Goal: Transaction & Acquisition: Purchase product/service

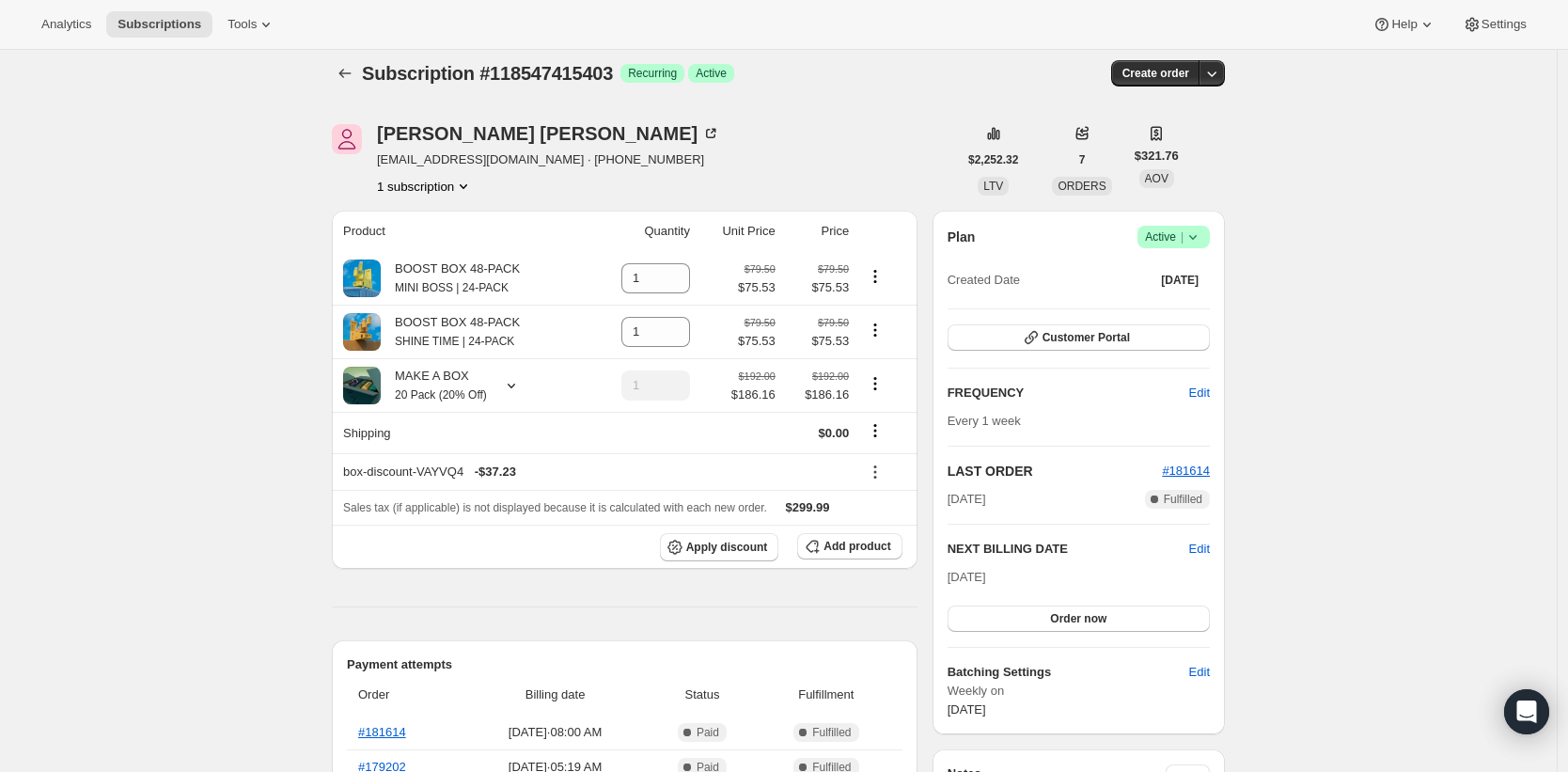
scroll to position [310, 0]
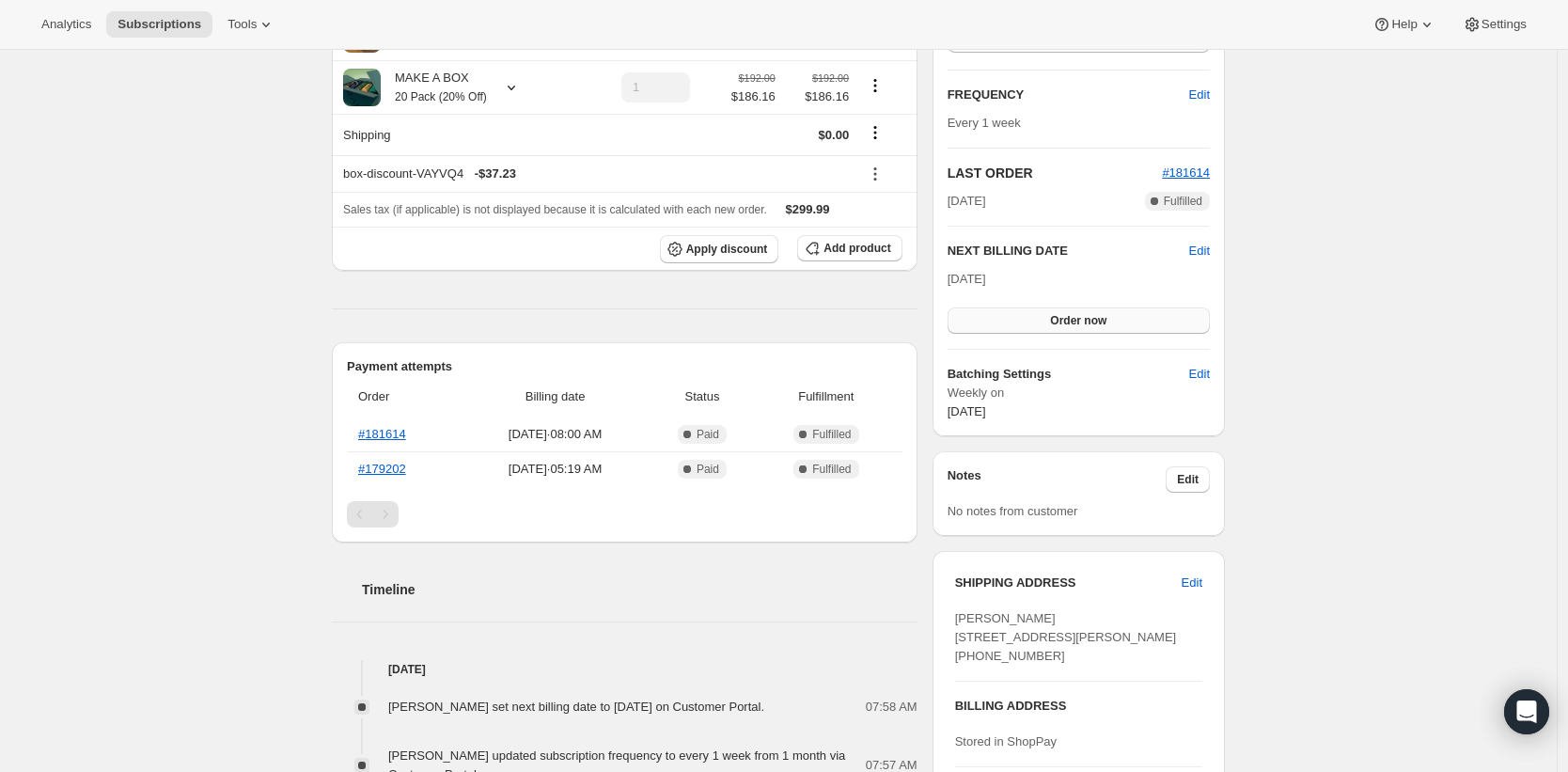
click at [1079, 331] on button "Order now" at bounding box center [1078, 321] width 262 height 27
click at [1078, 310] on button "Click to confirm" at bounding box center [1078, 321] width 262 height 27
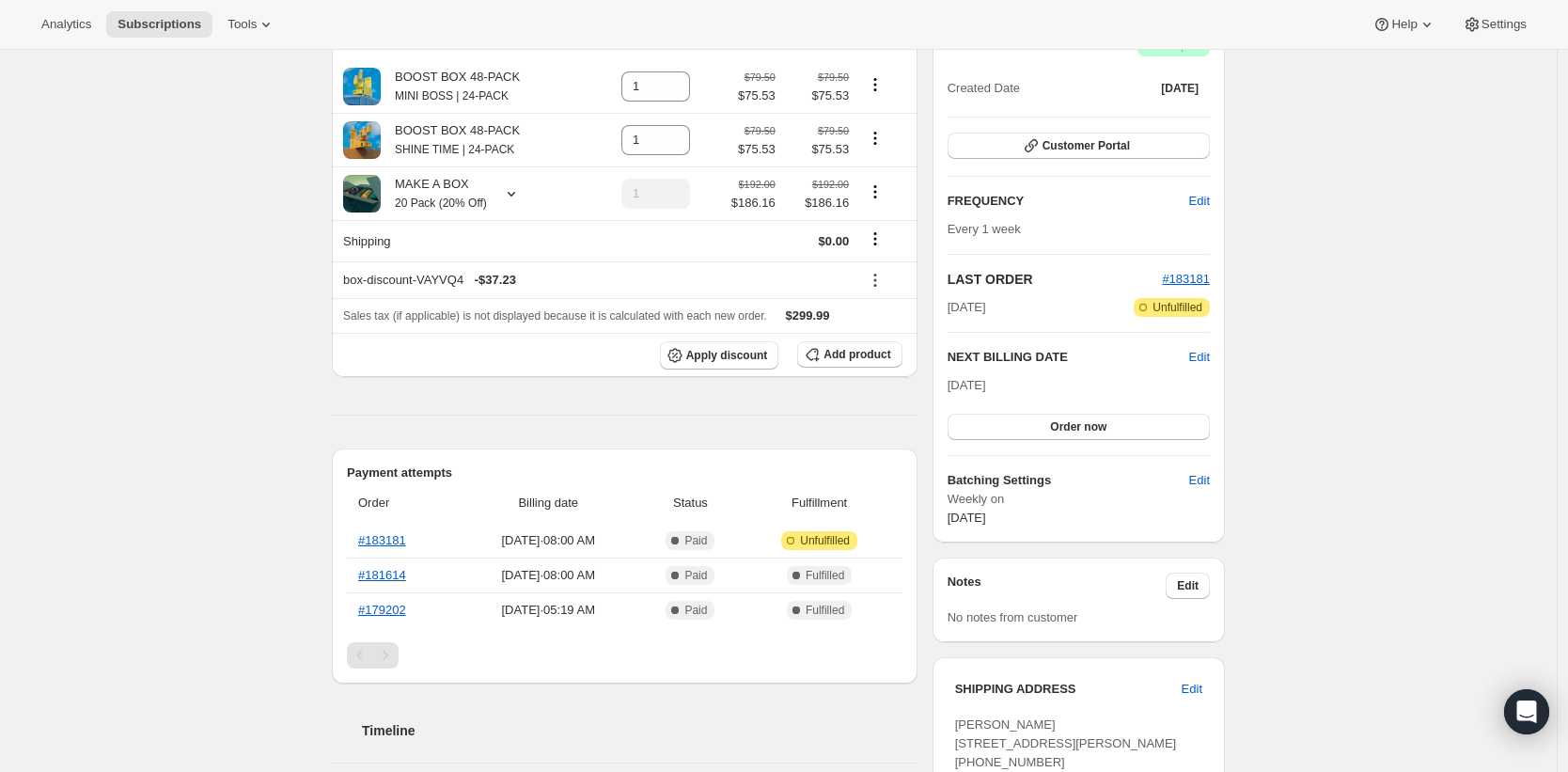
scroll to position [342, 0]
